Goal: Task Accomplishment & Management: Use online tool/utility

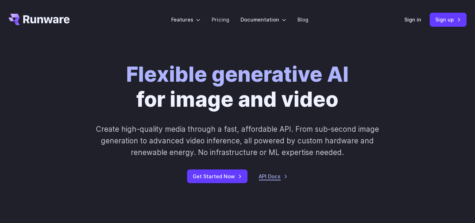
click at [267, 174] on link "API Docs" at bounding box center [273, 176] width 29 height 8
click at [289, 112] on div "Flexible generative AI for image and video Create high-quality media through a …" at bounding box center [237, 122] width 367 height 121
click at [199, 174] on link "Get Started Now" at bounding box center [217, 176] width 61 height 14
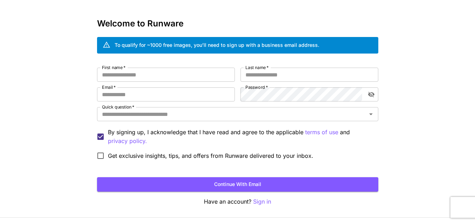
scroll to position [42, 0]
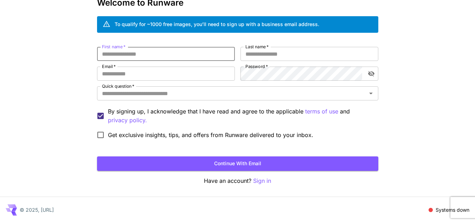
click at [157, 51] on input "First name   *" at bounding box center [166, 54] width 138 height 14
type input "**"
click at [263, 56] on input "Last name   *" at bounding box center [310, 54] width 138 height 14
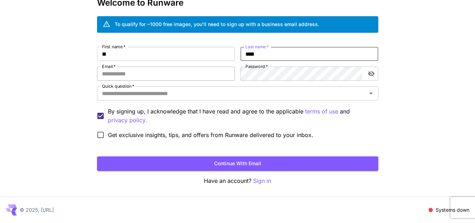
type input "****"
click at [153, 77] on input "Email   *" at bounding box center [166, 74] width 138 height 14
click at [149, 75] on input "Email   *" at bounding box center [166, 74] width 138 height 14
paste input "**********"
type input "**********"
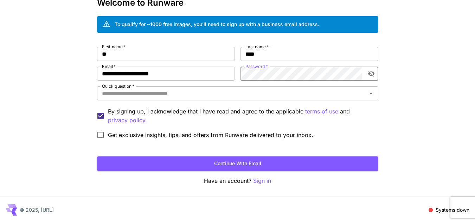
click at [366, 74] on button "toggle password visibility" at bounding box center [371, 73] width 13 height 13
click at [372, 73] on icon "toggle password visibility" at bounding box center [371, 73] width 6 height 5
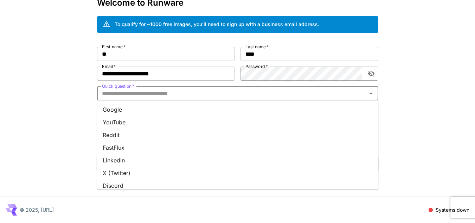
click at [172, 95] on input "Quick question   *" at bounding box center [232, 93] width 266 height 10
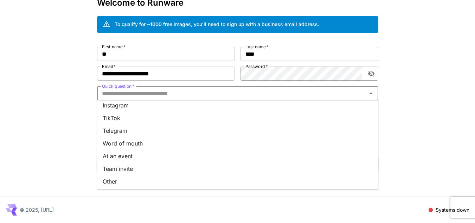
scroll to position [70, 0]
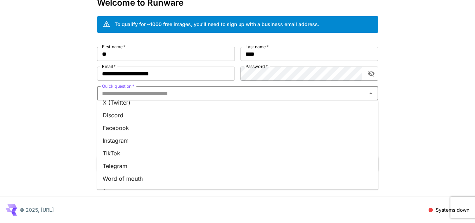
click at [127, 118] on li "Discord" at bounding box center [238, 115] width 282 height 13
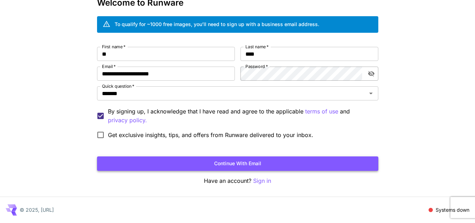
click at [174, 158] on button "Continue with email" at bounding box center [238, 163] width 282 height 14
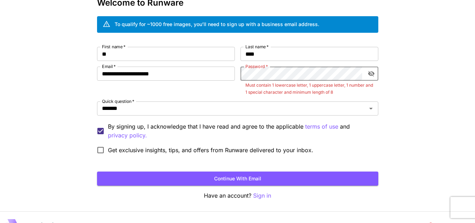
click at [376, 72] on button "toggle password visibility" at bounding box center [371, 73] width 13 height 13
drag, startPoint x: 372, startPoint y: 71, endPoint x: 365, endPoint y: 75, distance: 8.0
click at [370, 73] on icon "toggle password visibility" at bounding box center [371, 73] width 7 height 7
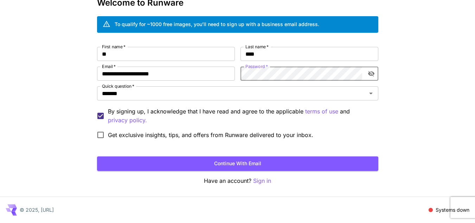
click at [259, 161] on button "Continue with email" at bounding box center [238, 163] width 282 height 14
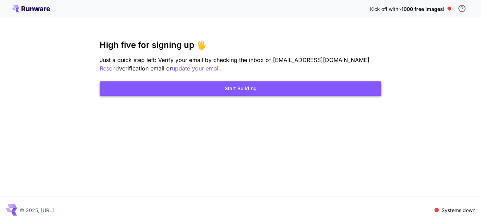
click at [255, 91] on button "Start Building" at bounding box center [241, 88] width 282 height 14
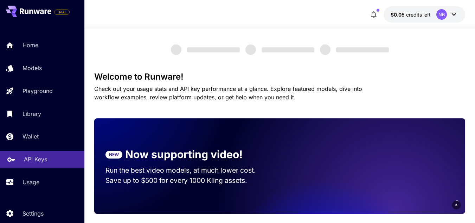
click at [32, 153] on link "API Keys" at bounding box center [42, 159] width 84 height 17
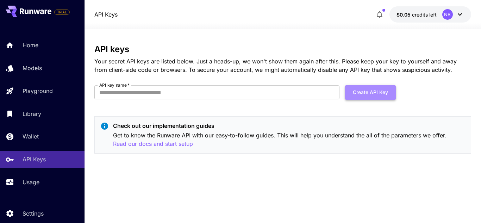
click at [367, 89] on button "Create API Key" at bounding box center [370, 92] width 51 height 14
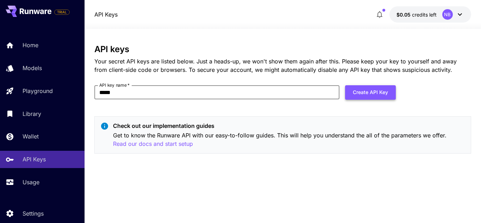
type input "*****"
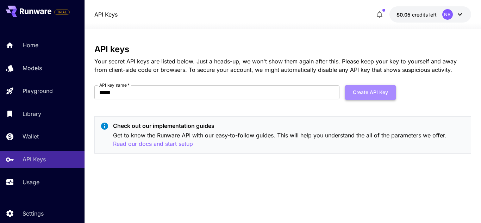
click at [363, 87] on button "Create API Key" at bounding box center [370, 92] width 51 height 14
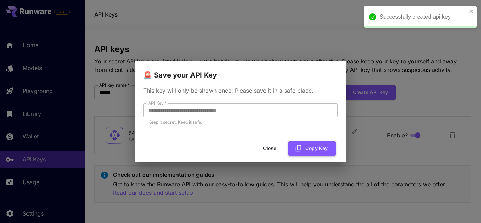
click at [305, 146] on button "Copy Key" at bounding box center [311, 148] width 47 height 14
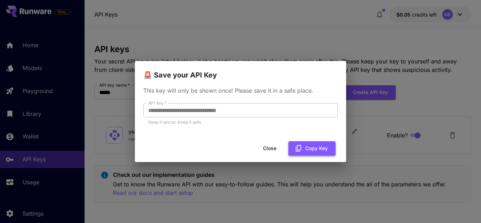
click at [300, 146] on icon "button" at bounding box center [299, 148] width 8 height 8
click at [383, 58] on div "**********" at bounding box center [240, 111] width 481 height 223
click at [275, 144] on button "Close" at bounding box center [270, 148] width 32 height 14
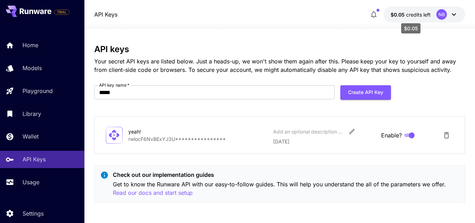
click at [423, 14] on span "credits left" at bounding box center [418, 15] width 25 height 6
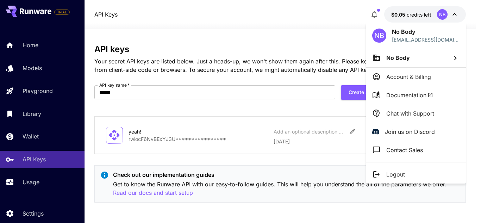
click at [425, 18] on div at bounding box center [240, 111] width 481 height 223
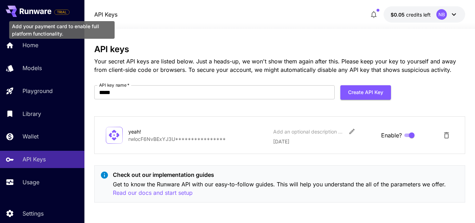
click at [63, 11] on span "TRIAL" at bounding box center [62, 12] width 15 height 5
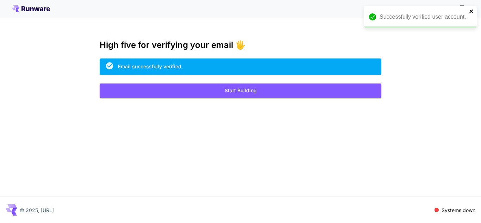
click at [472, 10] on icon "close" at bounding box center [471, 12] width 4 height 4
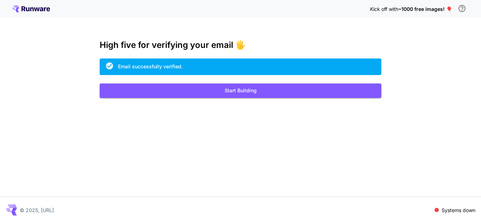
click at [403, 7] on span "~1000 free images! 🎈" at bounding box center [425, 9] width 54 height 6
